Goal: Information Seeking & Learning: Learn about a topic

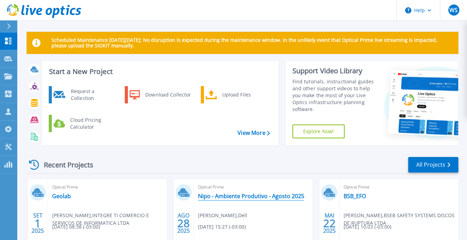
click at [234, 193] on link "Nipo - Ambiente Produtivo - Agosto 2025" at bounding box center [251, 195] width 106 height 7
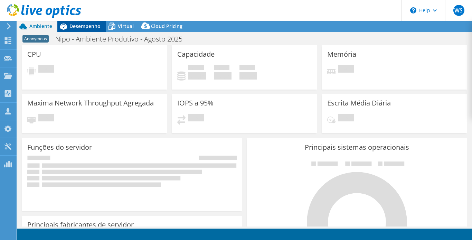
click at [83, 26] on span "Desempenho" at bounding box center [84, 26] width 31 height 7
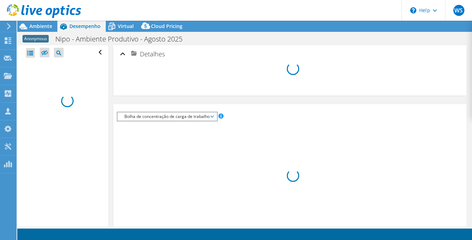
select select "USD"
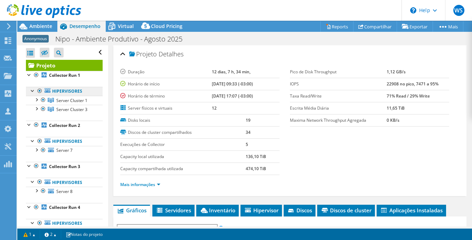
click at [65, 90] on link "Hipervisores" at bounding box center [64, 91] width 77 height 9
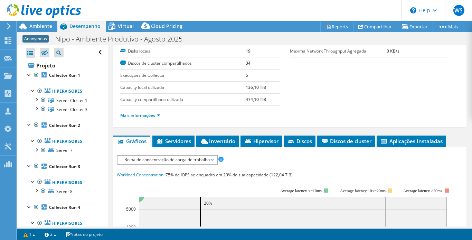
scroll to position [104, 0]
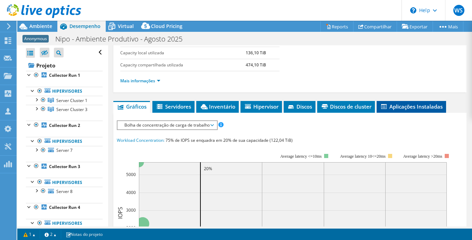
click at [416, 105] on span "Aplicações Instaladas" at bounding box center [411, 106] width 63 height 7
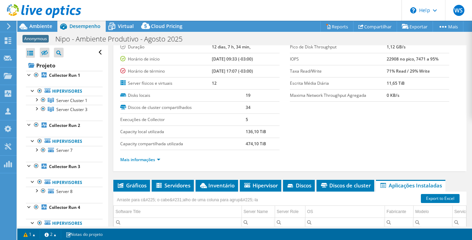
scroll to position [128, 0]
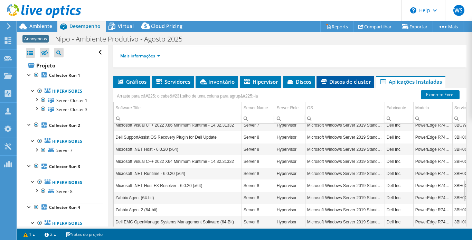
click at [335, 84] on span "Discos de cluster" at bounding box center [345, 81] width 51 height 7
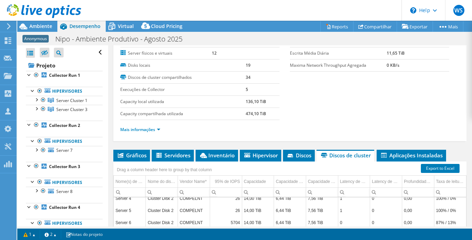
scroll to position [94, 0]
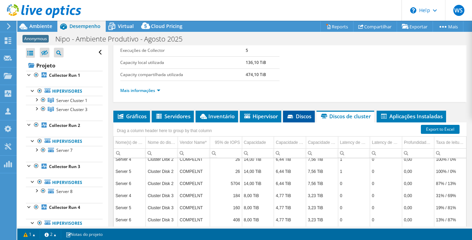
click at [298, 119] on span "Discos" at bounding box center [298, 116] width 25 height 7
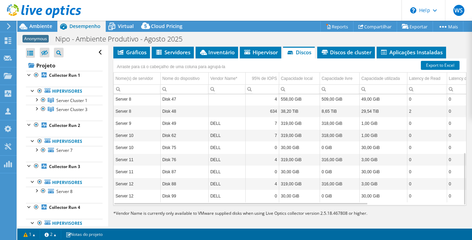
scroll to position [163, 0]
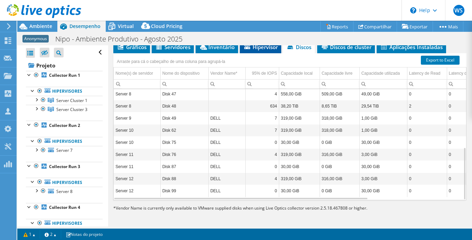
click at [261, 49] on span "Hipervisor" at bounding box center [260, 47] width 35 height 7
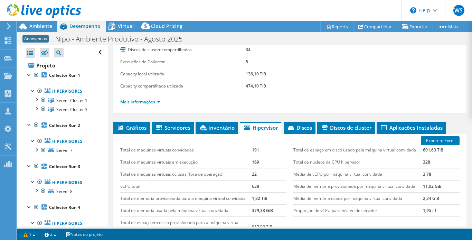
scroll to position [94, 0]
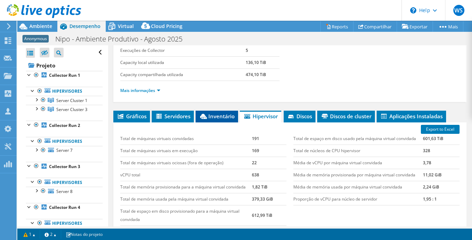
click at [211, 118] on span "Inventário" at bounding box center [217, 116] width 36 height 7
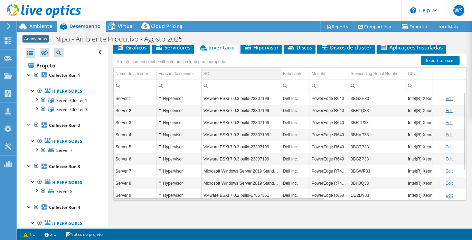
scroll to position [163, 0]
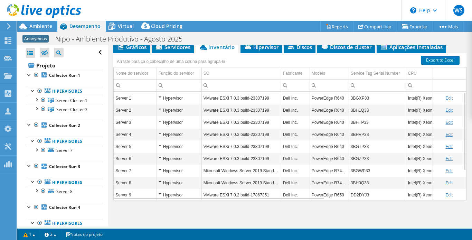
click at [228, 98] on td "VMware ESXi 7.0.3 build-23307199" at bounding box center [240, 98] width 79 height 12
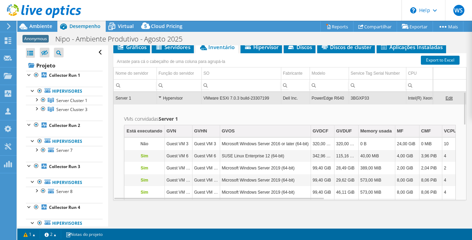
scroll to position [41, 0]
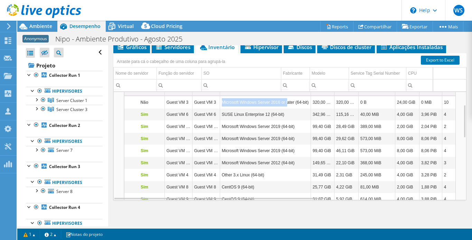
drag, startPoint x: 222, startPoint y: 104, endPoint x: 287, endPoint y: 106, distance: 64.6
click at [287, 106] on td "Microsoft Windows Server 2016 or later (64-bit)" at bounding box center [265, 102] width 91 height 12
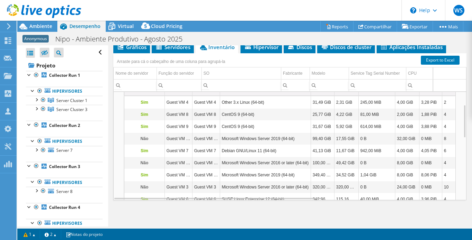
scroll to position [83, 0]
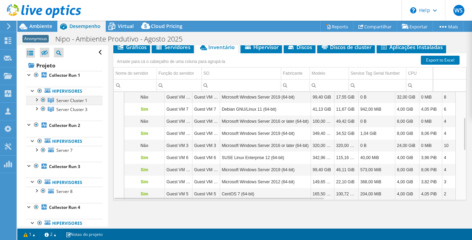
click at [36, 99] on div at bounding box center [36, 99] width 7 height 7
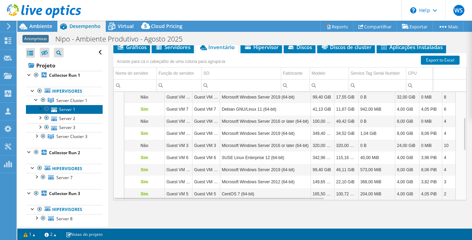
click at [59, 109] on link "Server 1" at bounding box center [64, 109] width 77 height 9
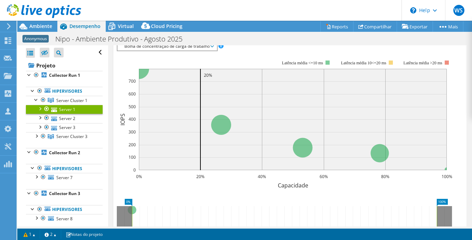
click at [41, 108] on div at bounding box center [39, 108] width 7 height 7
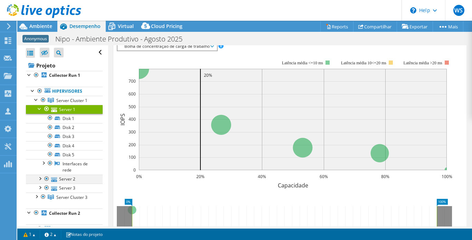
click at [40, 178] on div at bounding box center [39, 177] width 7 height 7
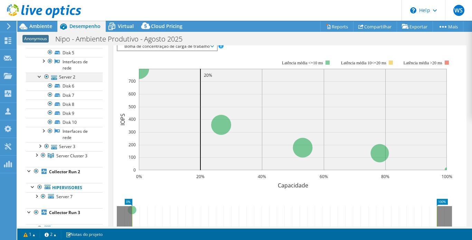
scroll to position [104, 0]
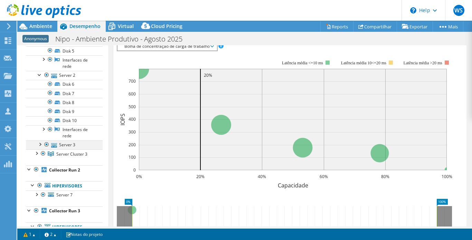
click at [40, 144] on div at bounding box center [39, 143] width 7 height 7
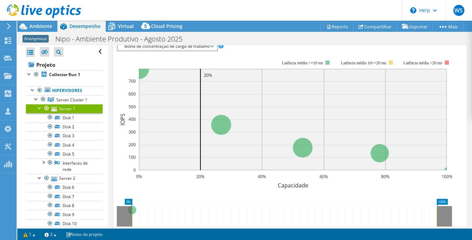
scroll to position [0, 0]
click at [37, 109] on div at bounding box center [39, 108] width 7 height 7
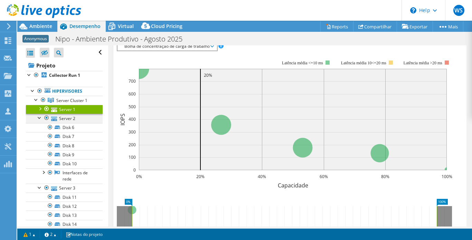
click at [38, 117] on div at bounding box center [39, 117] width 7 height 7
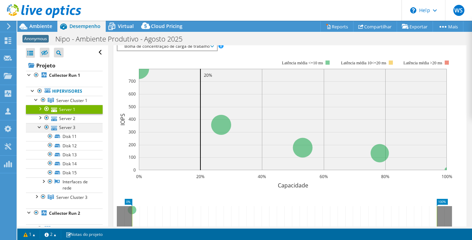
click at [38, 127] on div at bounding box center [39, 126] width 7 height 7
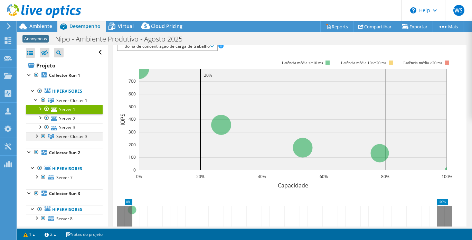
click at [37, 136] on div at bounding box center [36, 135] width 7 height 7
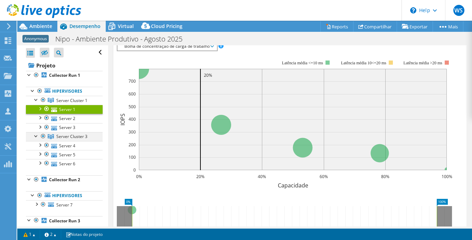
click at [35, 135] on div at bounding box center [36, 135] width 7 height 7
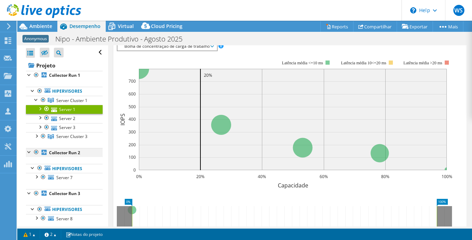
click at [28, 151] on div at bounding box center [29, 151] width 7 height 7
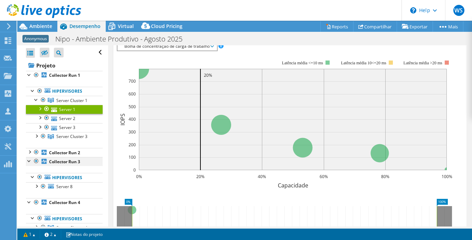
click at [27, 162] on div at bounding box center [29, 160] width 7 height 7
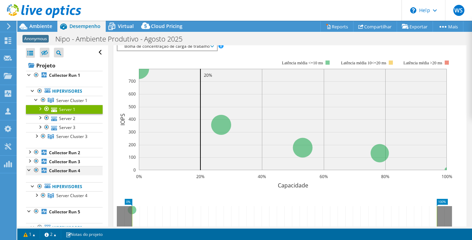
click at [28, 172] on div at bounding box center [29, 169] width 7 height 7
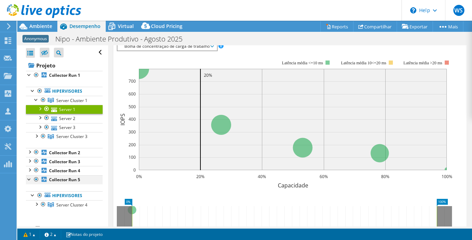
click at [28, 177] on div at bounding box center [29, 178] width 7 height 7
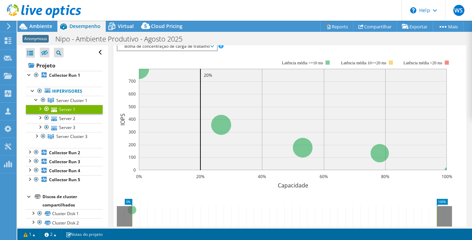
click at [28, 195] on div at bounding box center [29, 195] width 7 height 7
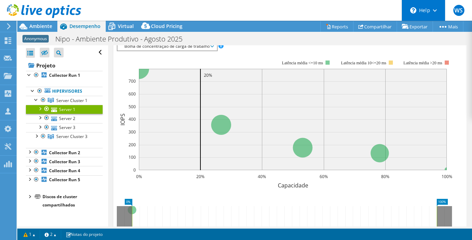
click at [442, 14] on div "\n Help" at bounding box center [423, 10] width 44 height 21
